Goal: Task Accomplishment & Management: Use online tool/utility

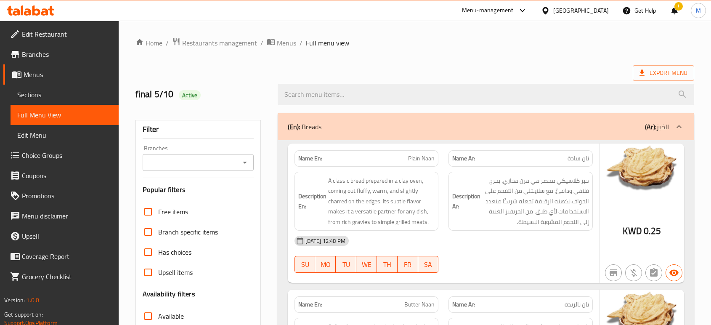
click at [553, 8] on div at bounding box center [547, 10] width 12 height 9
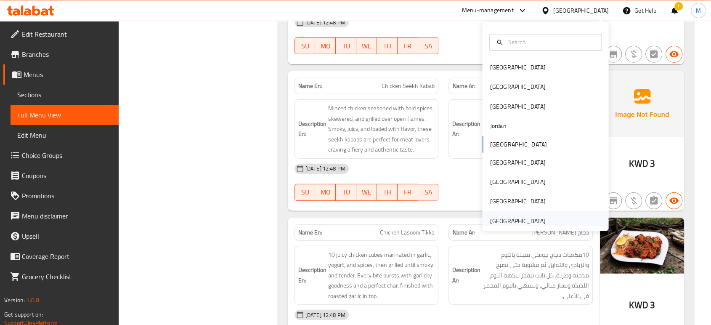
click at [490, 217] on div "[GEOGRAPHIC_DATA]" at bounding box center [517, 220] width 56 height 9
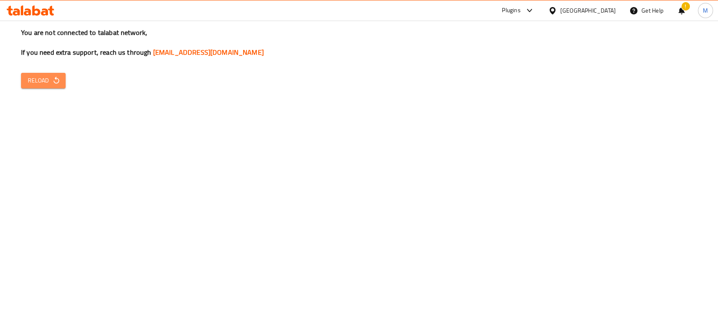
click at [47, 77] on span "Reload" at bounding box center [43, 80] width 31 height 11
click at [57, 77] on icon "button" at bounding box center [56, 80] width 8 height 8
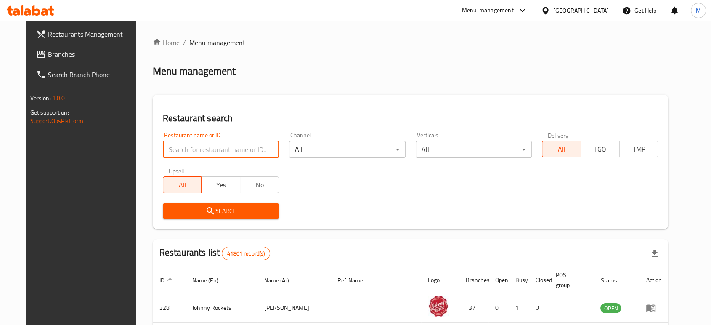
click at [180, 153] on input "search" at bounding box center [221, 149] width 116 height 17
paste input "707427"
type input "707427"
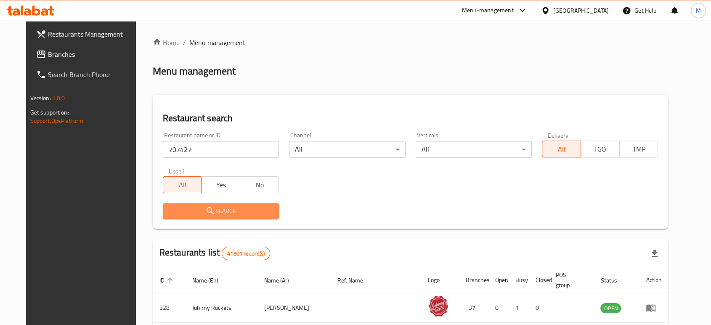
click at [169, 211] on span "Search" at bounding box center [220, 211] width 103 height 11
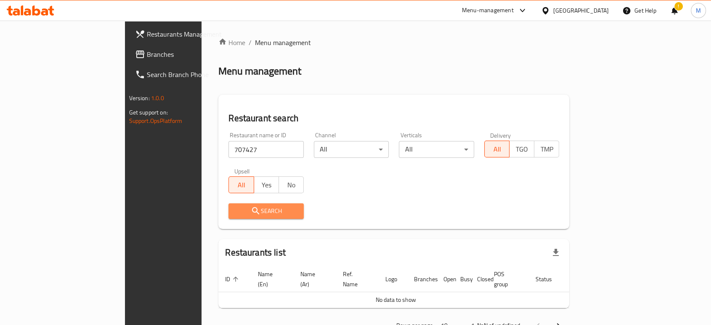
click at [237, 203] on button "Search" at bounding box center [265, 211] width 75 height 16
click at [235, 214] on span "Search" at bounding box center [266, 211] width 62 height 11
click at [569, 46] on ol "Home / Menu management" at bounding box center [393, 42] width 351 height 10
click at [235, 213] on span "Search" at bounding box center [266, 211] width 62 height 11
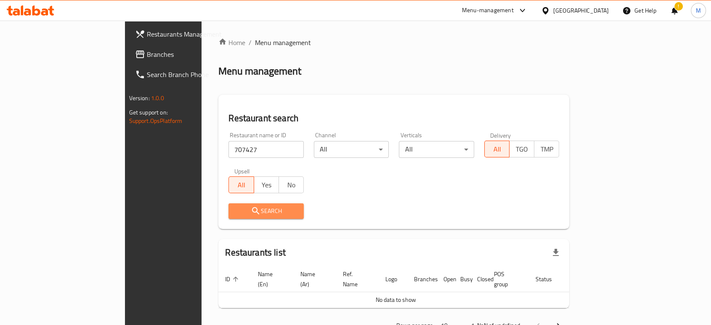
click at [235, 213] on span "Search" at bounding box center [266, 211] width 62 height 11
click at [569, 11] on div "[GEOGRAPHIC_DATA]" at bounding box center [581, 10] width 56 height 9
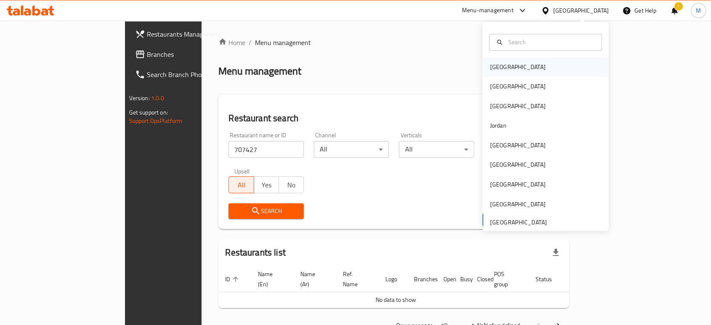
click at [490, 71] on div "Bahrain" at bounding box center [517, 66] width 56 height 9
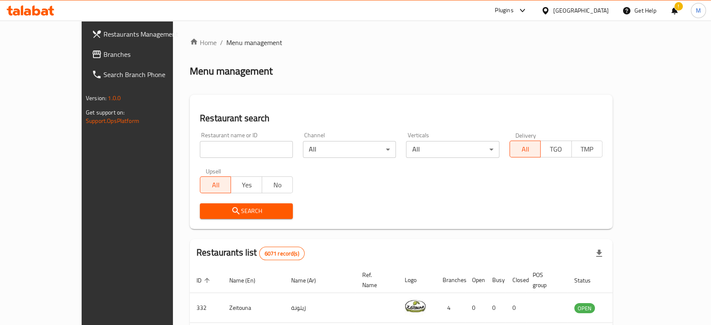
click at [527, 13] on icon at bounding box center [522, 10] width 10 height 10
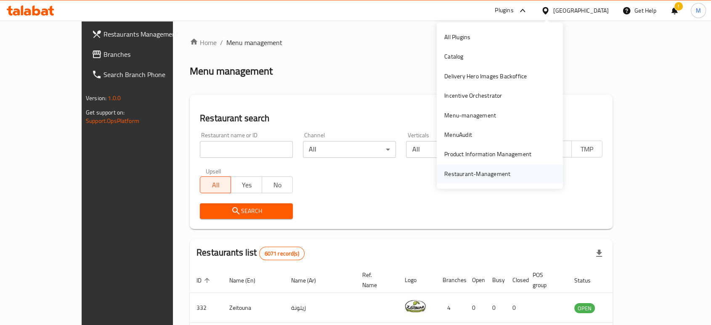
click at [474, 175] on div "Restaurant-Management" at bounding box center [477, 173] width 66 height 9
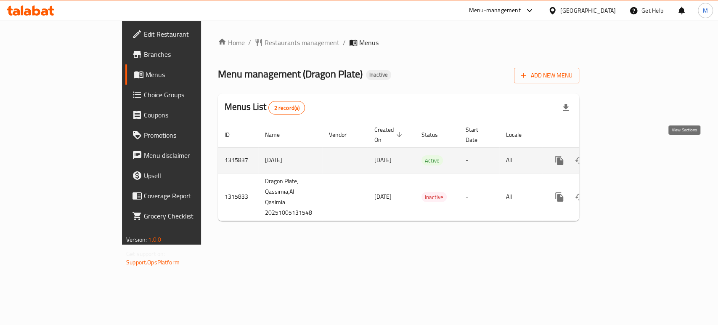
click at [624, 156] on icon "enhanced table" at bounding box center [620, 160] width 8 height 8
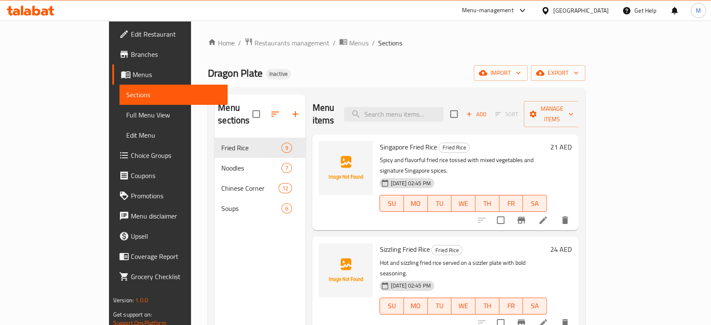
click at [126, 118] on span "Full Menu View" at bounding box center [173, 115] width 95 height 10
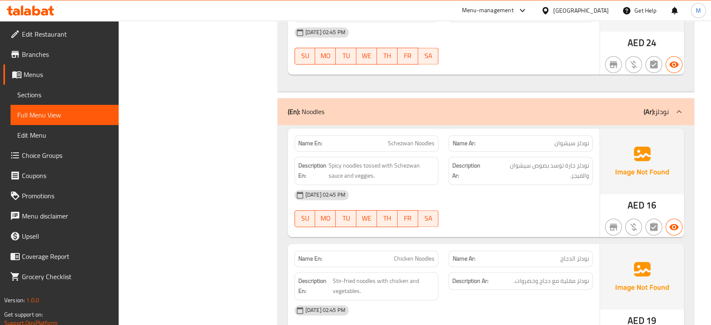
scroll to position [1141, 0]
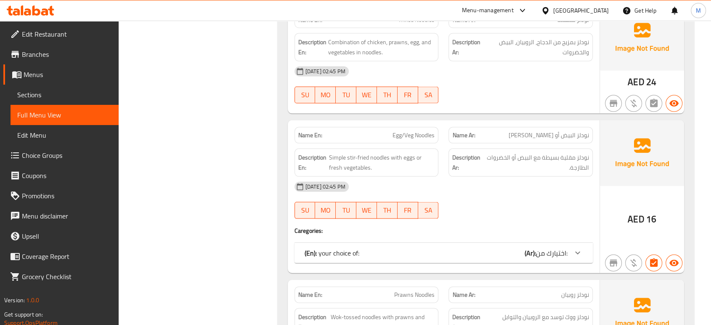
scroll to position [1739, 0]
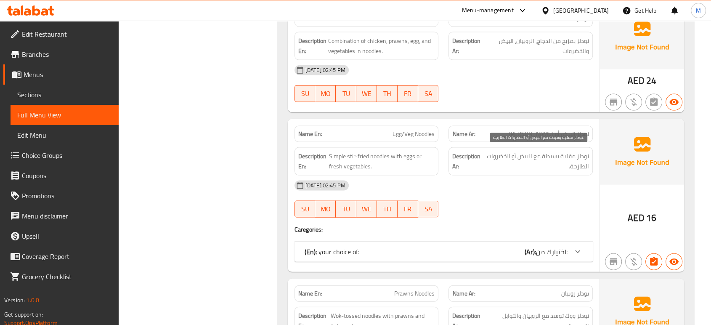
click at [515, 167] on span "نودلز مقلية بسيطة مع البيض أو الخضروات الطازجة." at bounding box center [536, 161] width 104 height 21
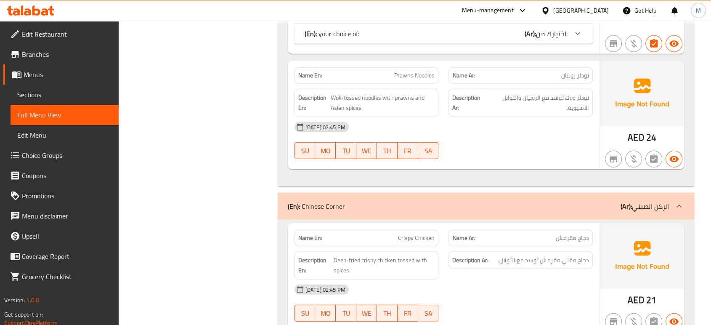
scroll to position [1964, 0]
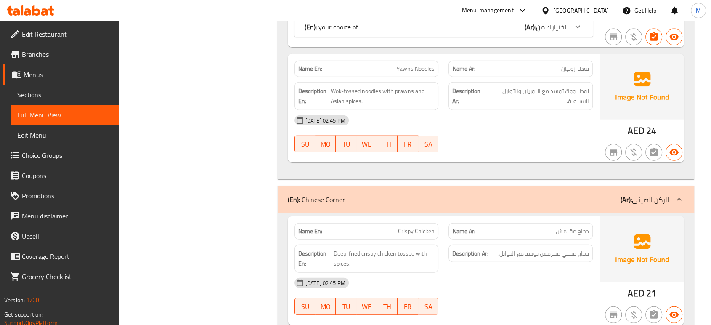
click at [223, 191] on div "Filter Branches Branches Popular filters Free items Branch specific items Has c…" at bounding box center [201, 238] width 142 height 4188
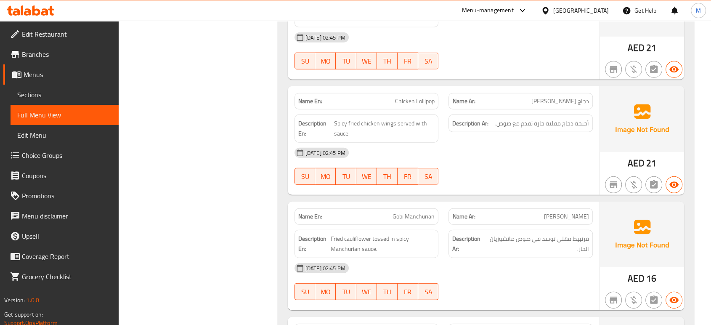
scroll to position [2225, 0]
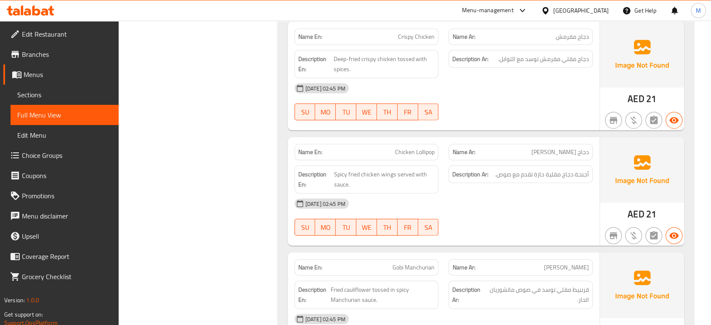
scroll to position [2160, 0]
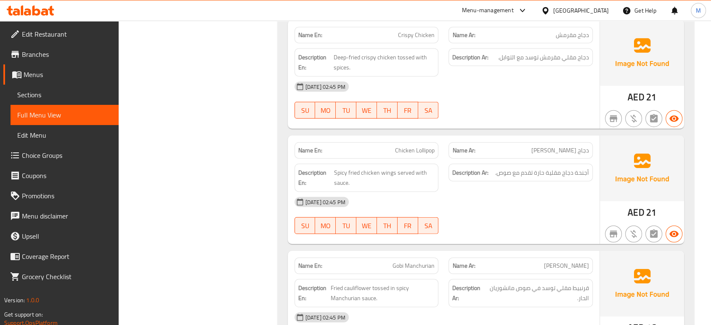
click at [236, 217] on div "Filter Branches Branches Popular filters Free items Branch specific items Has c…" at bounding box center [201, 42] width 142 height 4188
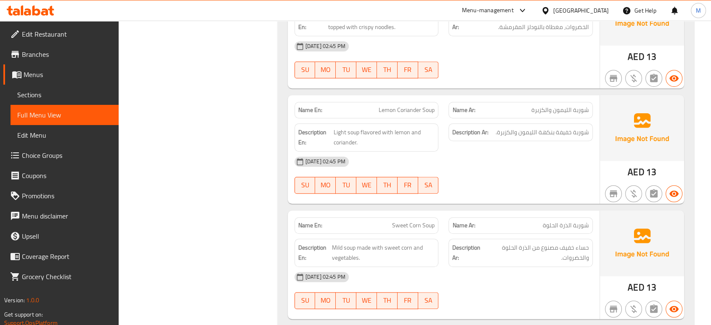
scroll to position [3860, 0]
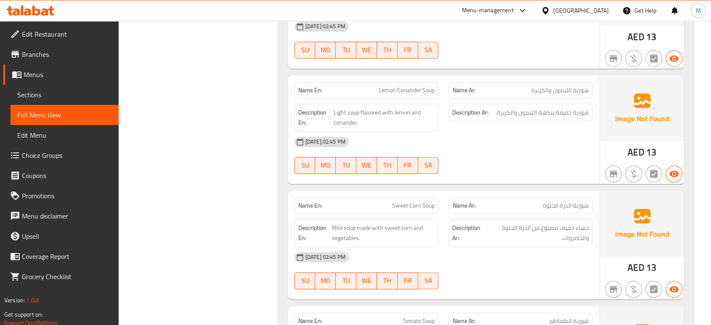
click at [537, 270] on div "[DATE] 02:45 PM SU MO TU WE TH FR SA" at bounding box center [443, 270] width 308 height 47
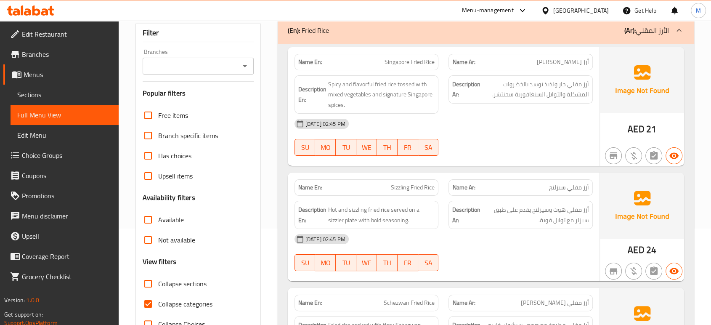
scroll to position [2, 0]
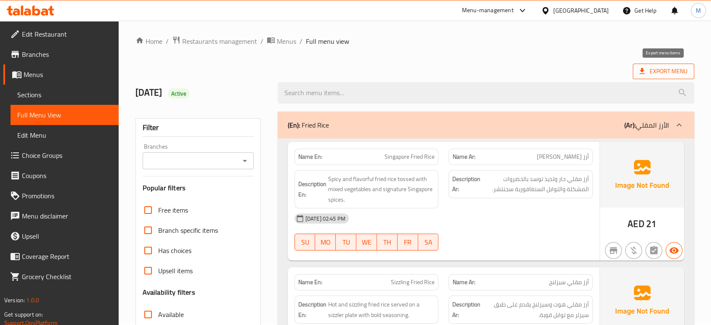
click at [659, 69] on span "Export Menu" at bounding box center [663, 71] width 48 height 11
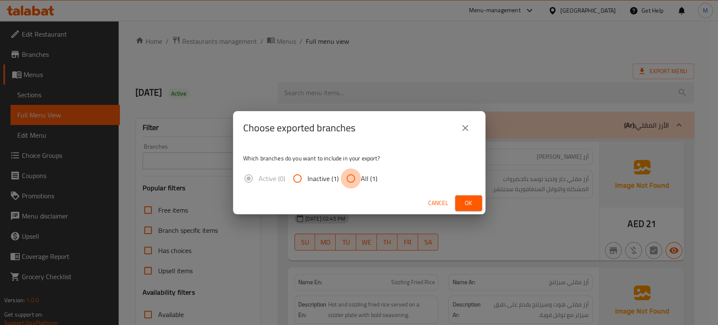
click at [349, 177] on input "All (1)" at bounding box center [351, 178] width 20 height 20
radio input "true"
click at [464, 201] on span "Ok" at bounding box center [468, 203] width 13 height 11
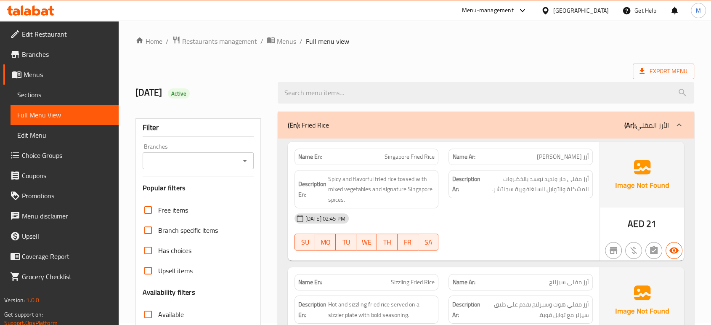
scroll to position [286, 0]
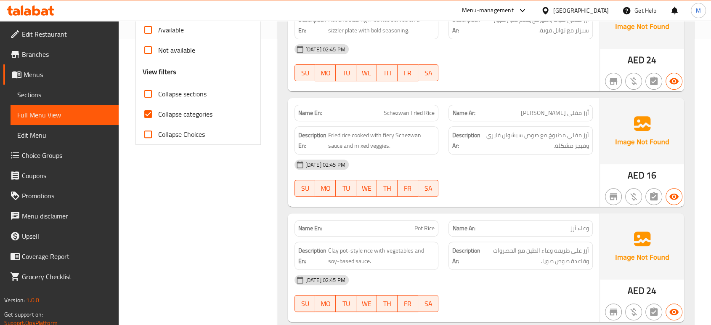
click at [148, 112] on input "Collapse categories" at bounding box center [148, 114] width 20 height 20
checkbox input "false"
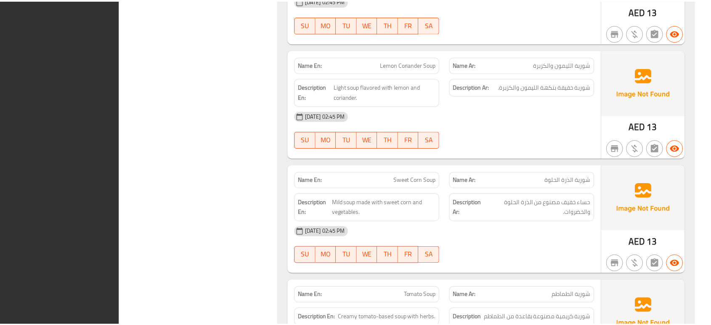
scroll to position [4157, 0]
